Goal: Book appointment/travel/reservation

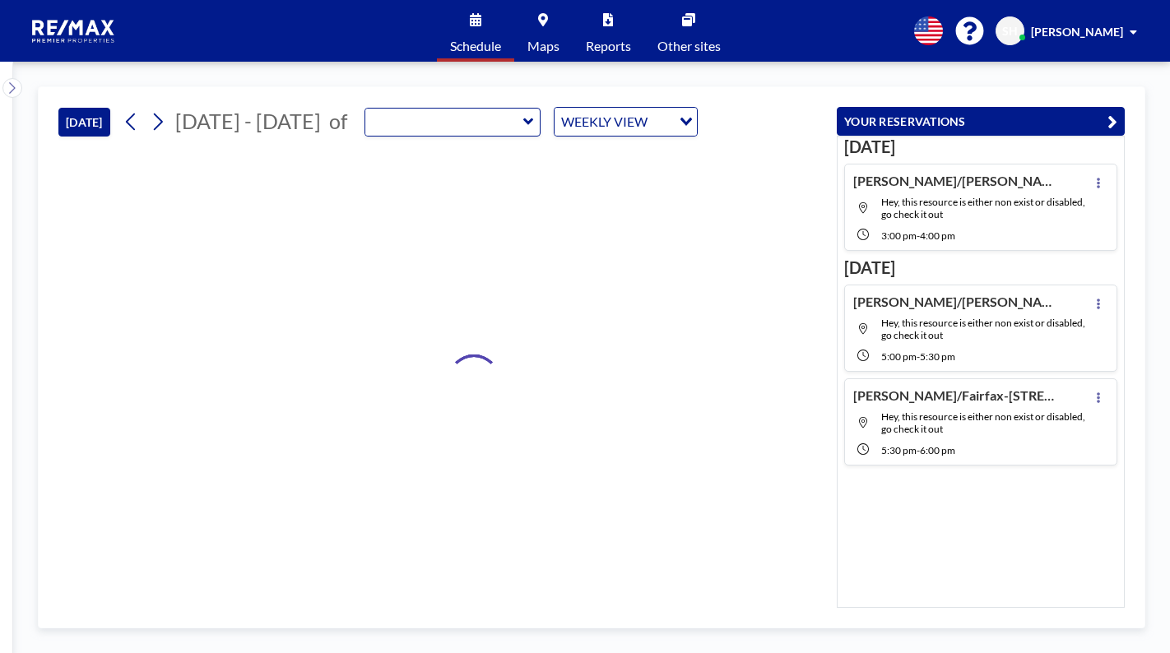
type input "RPP Closing Room"
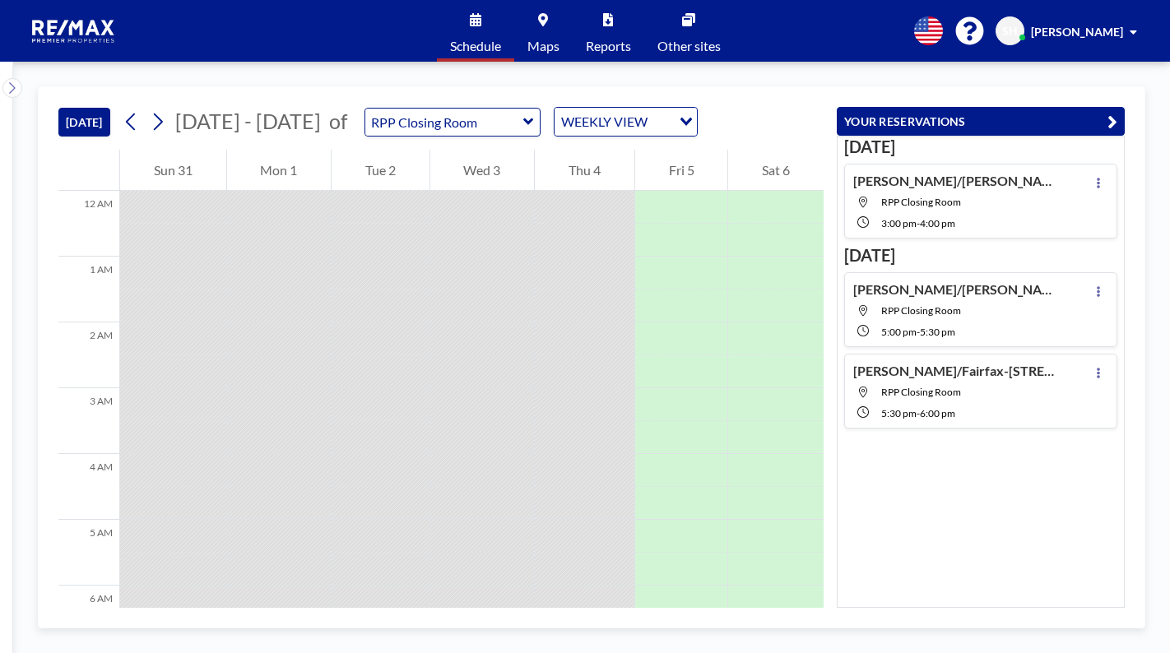
scroll to position [1020, 0]
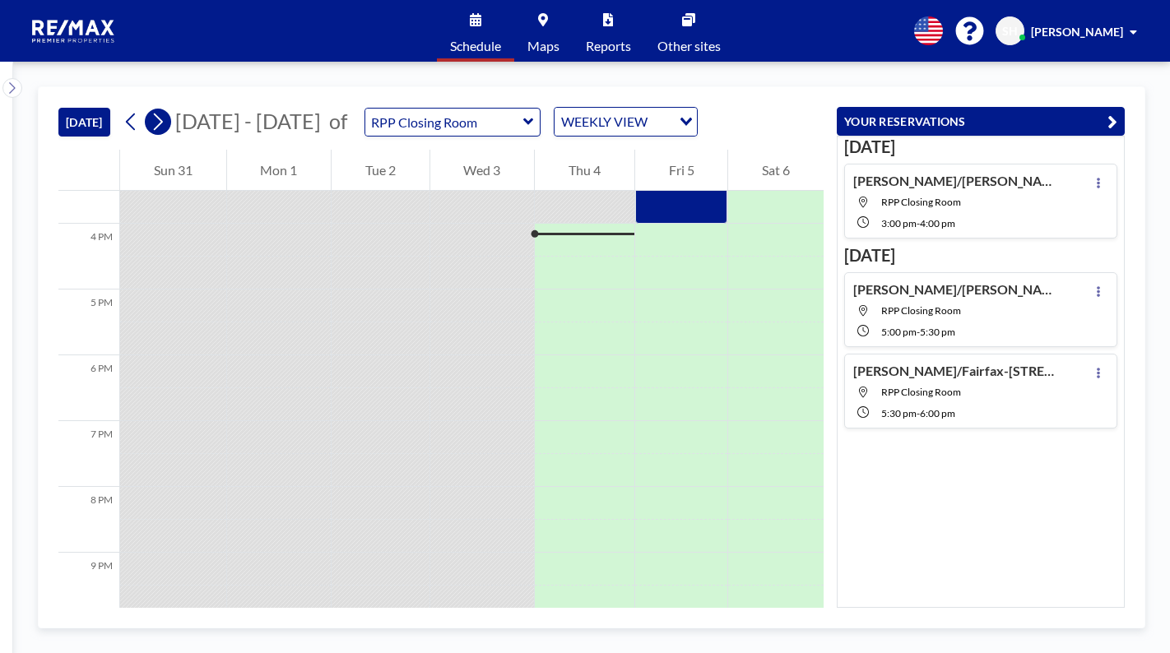
click at [160, 126] on icon at bounding box center [158, 122] width 9 height 17
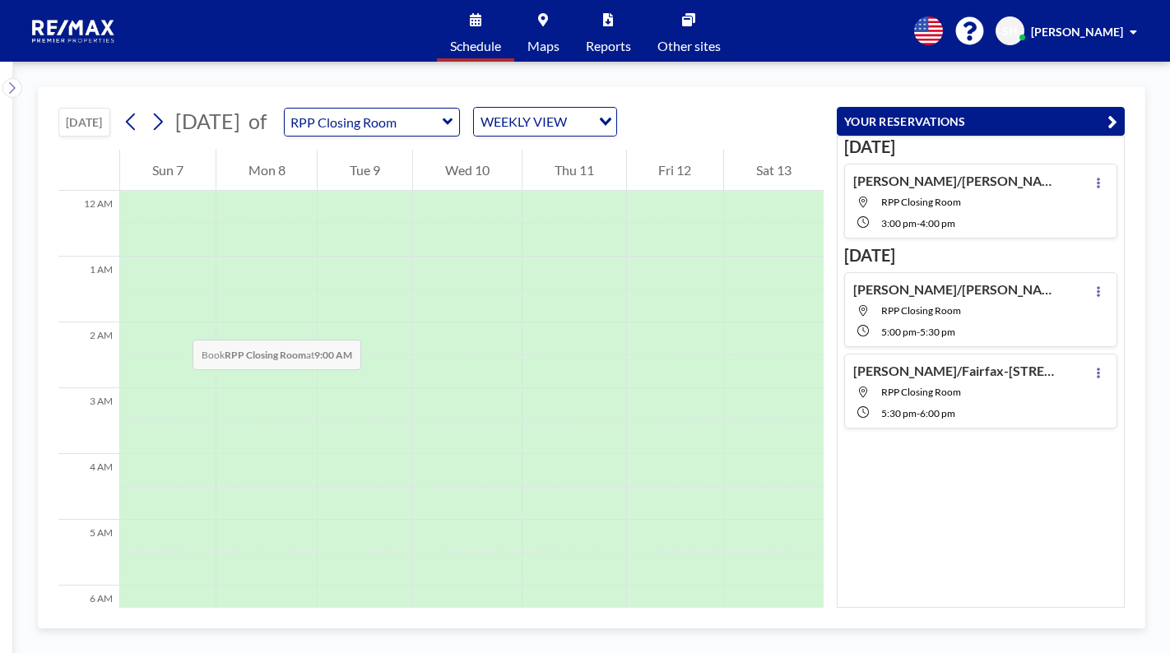
scroll to position [494, 0]
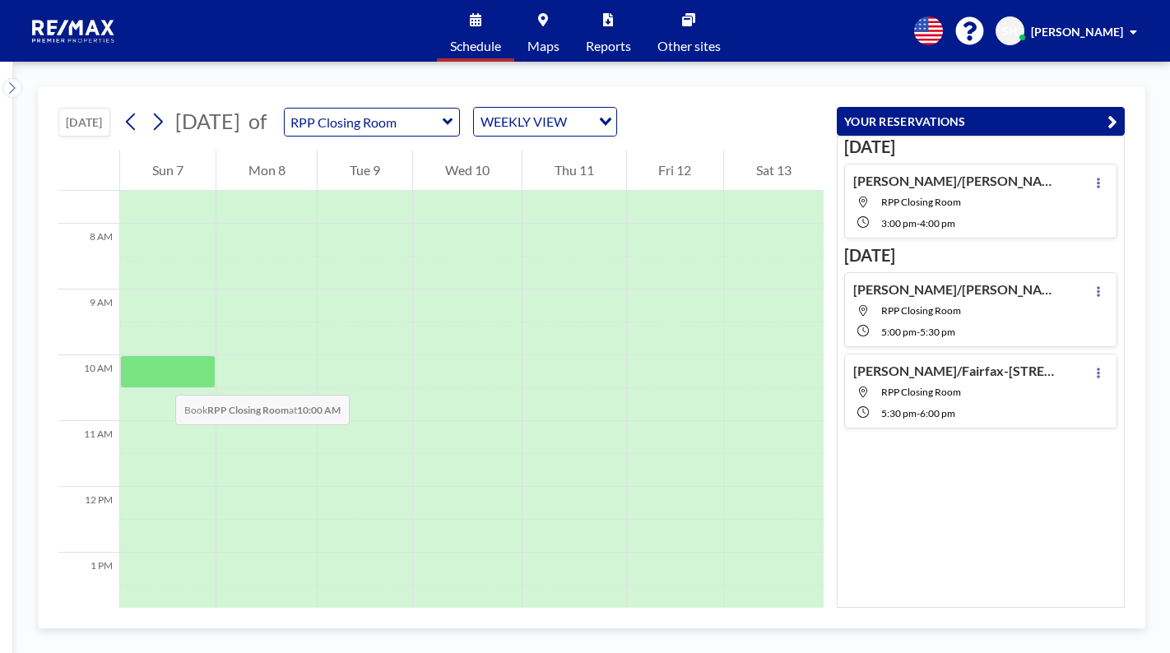
click at [159, 376] on div at bounding box center [167, 371] width 95 height 33
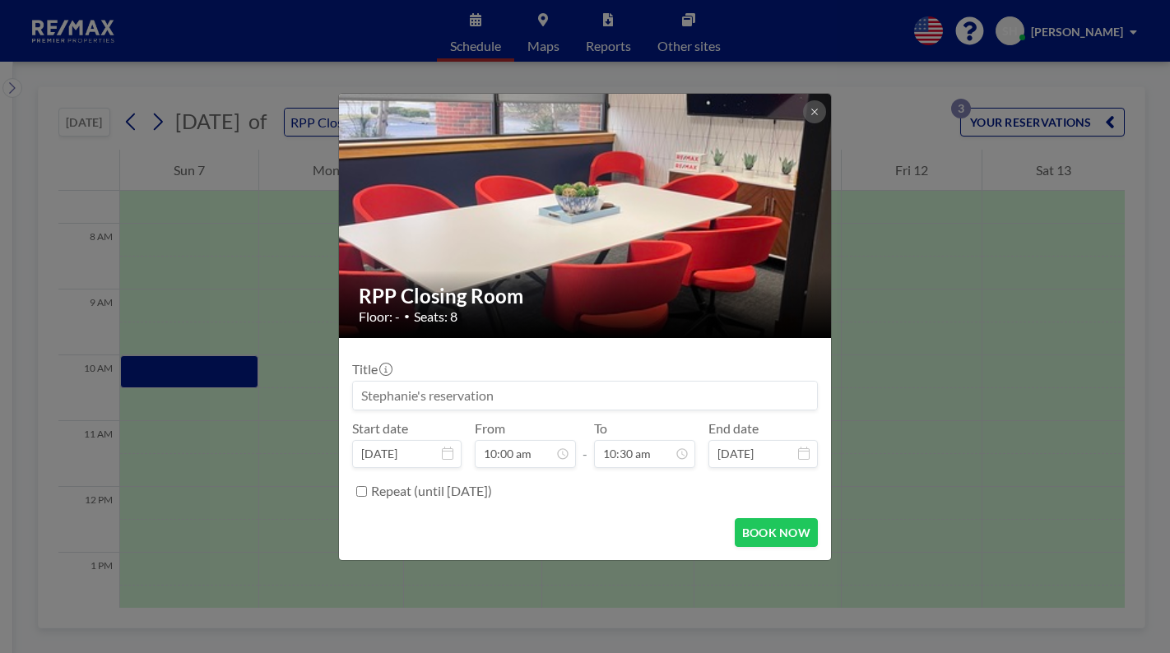
click at [417, 395] on input at bounding box center [585, 396] width 464 height 28
click at [389, 392] on input at bounding box center [585, 396] width 464 height 28
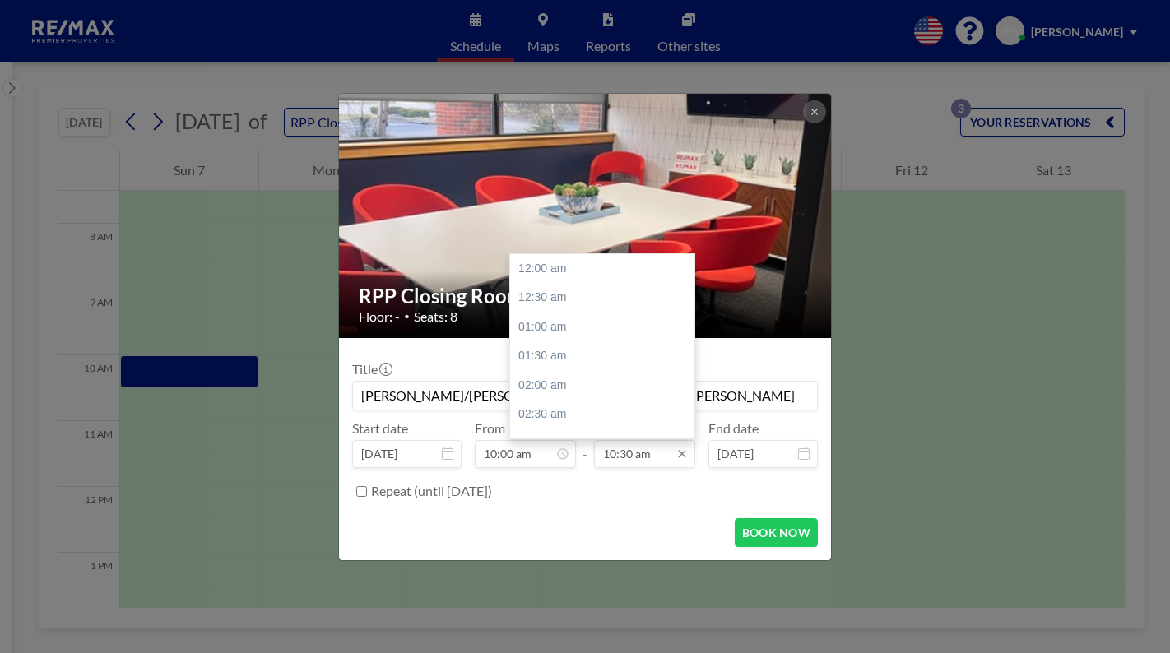
click at [627, 456] on input "10:30 am" at bounding box center [644, 454] width 101 height 28
click at [532, 300] on div "11:00 am" at bounding box center [606, 299] width 193 height 30
type input "[PERSON_NAME]/[PERSON_NAME]-[STREET_ADDRESS][PERSON_NAME]"
type input "11:00 am"
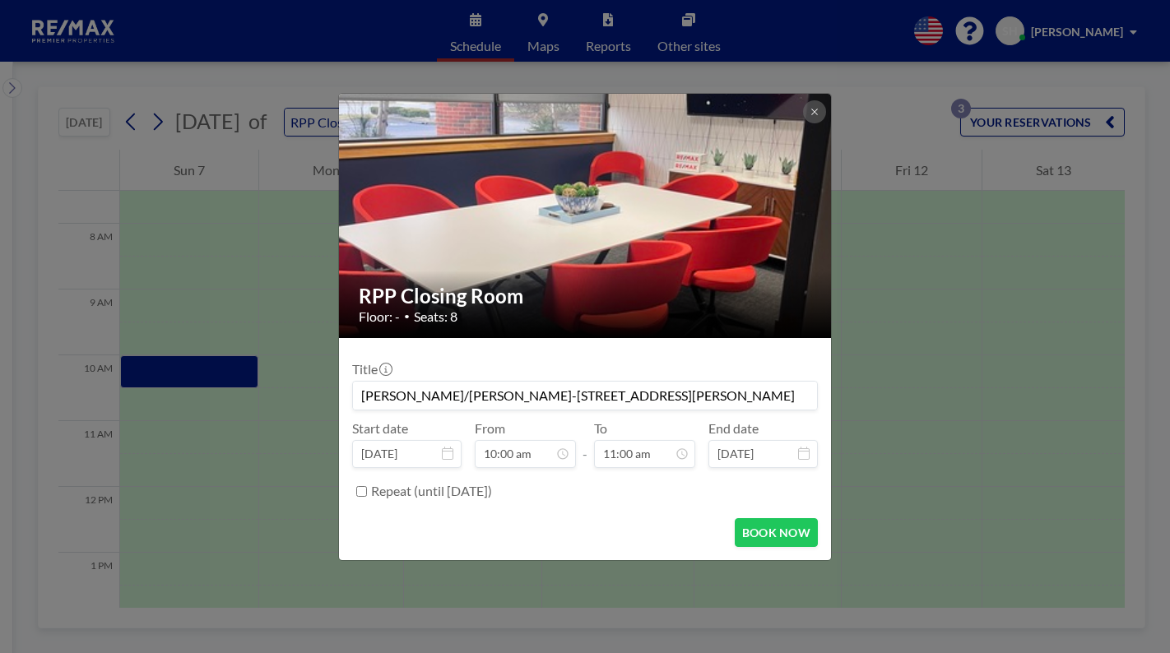
scroll to position [644, 0]
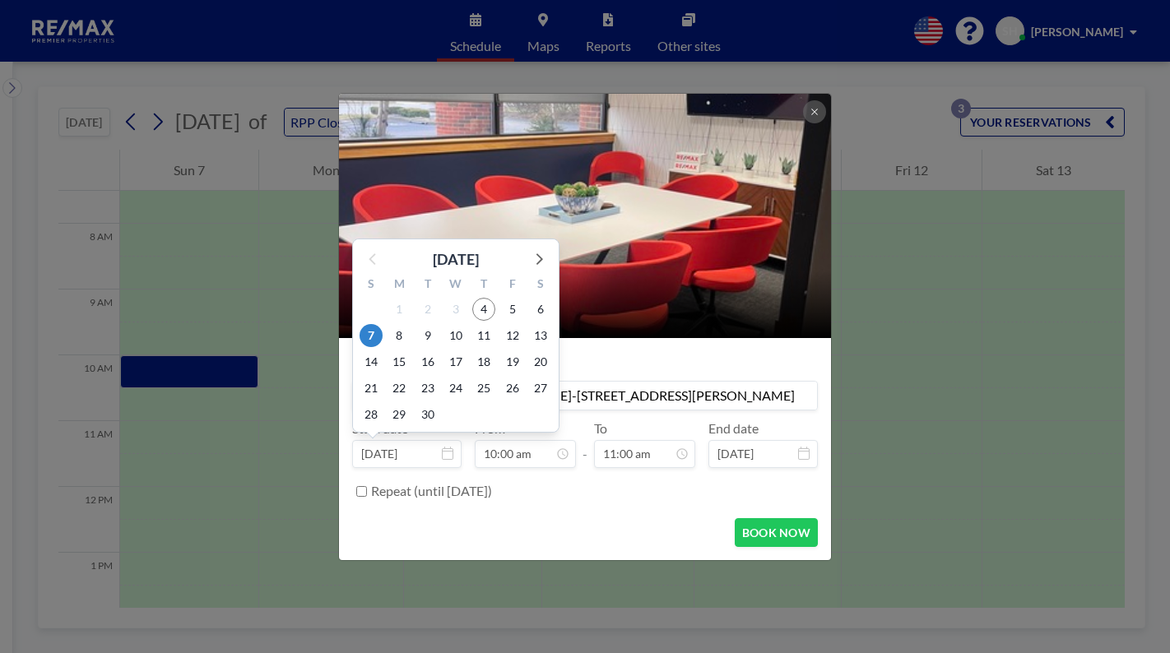
click at [394, 453] on input "[DATE]" at bounding box center [406, 454] width 109 height 28
click at [398, 332] on span "8" at bounding box center [399, 335] width 23 height 23
type input "[DATE]"
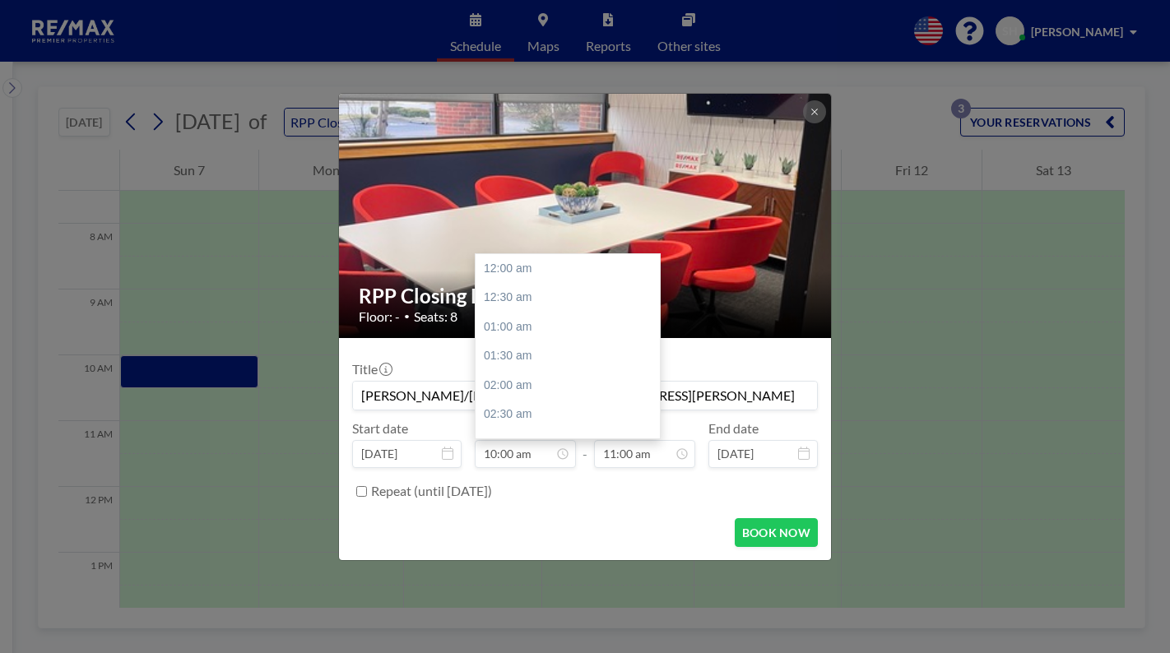
scroll to position [586, 0]
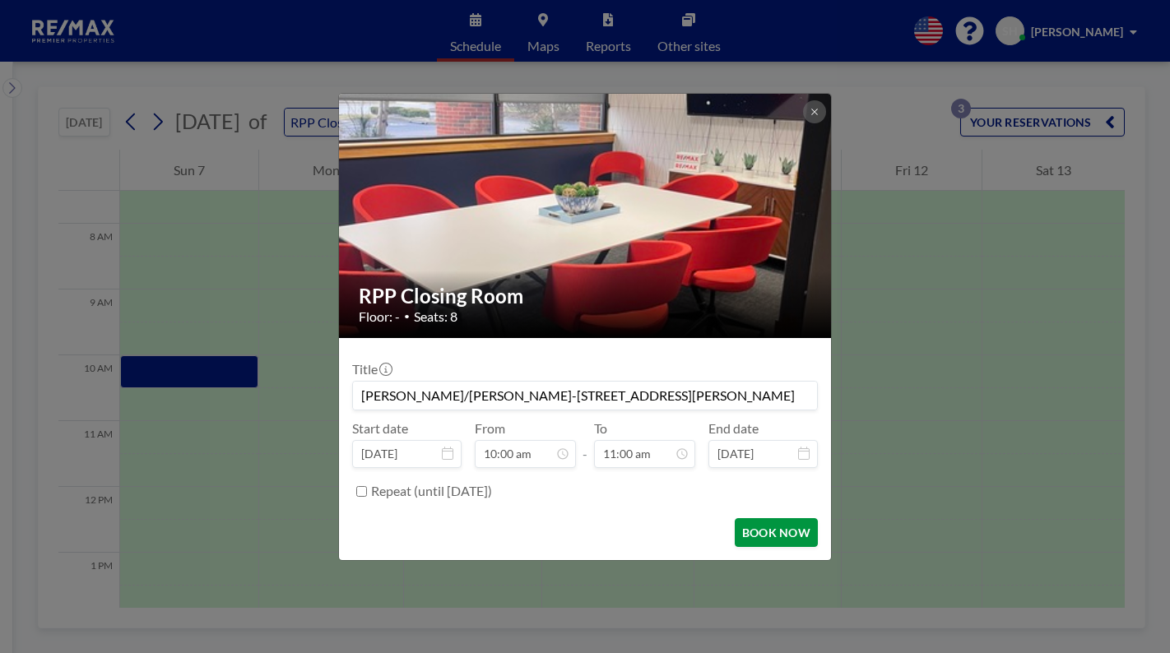
click at [752, 526] on button "BOOK NOW" at bounding box center [776, 532] width 83 height 29
